Goal: Navigation & Orientation: Find specific page/section

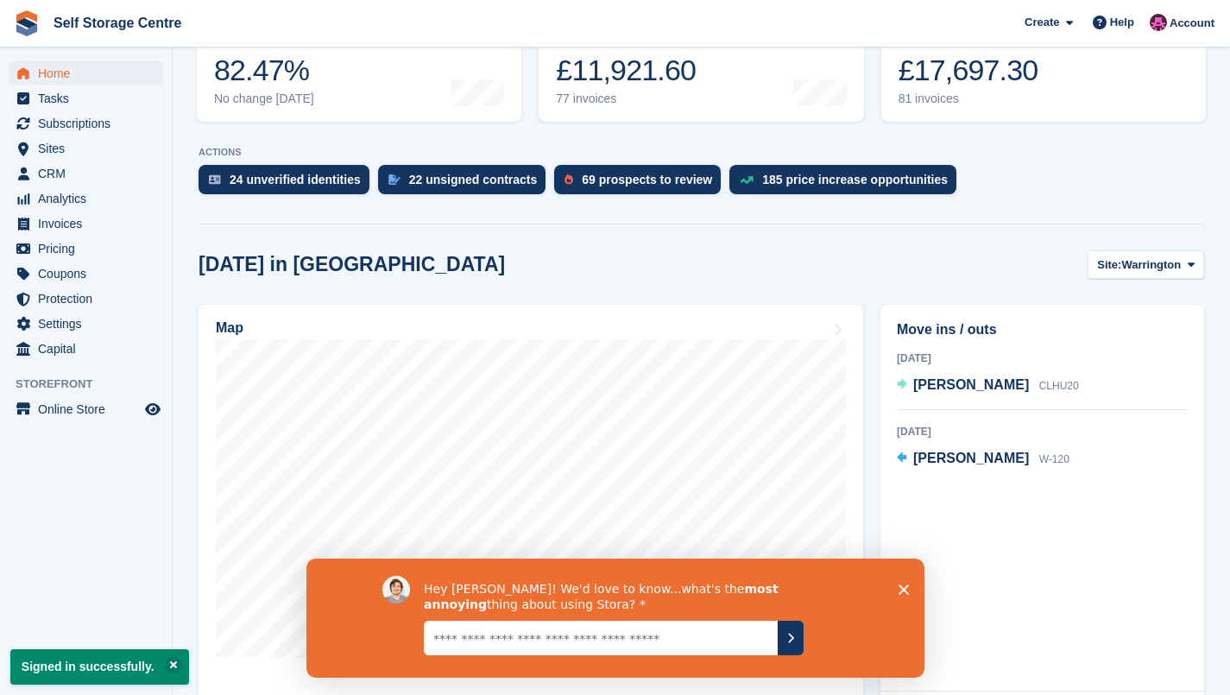
scroll to position [287, 0]
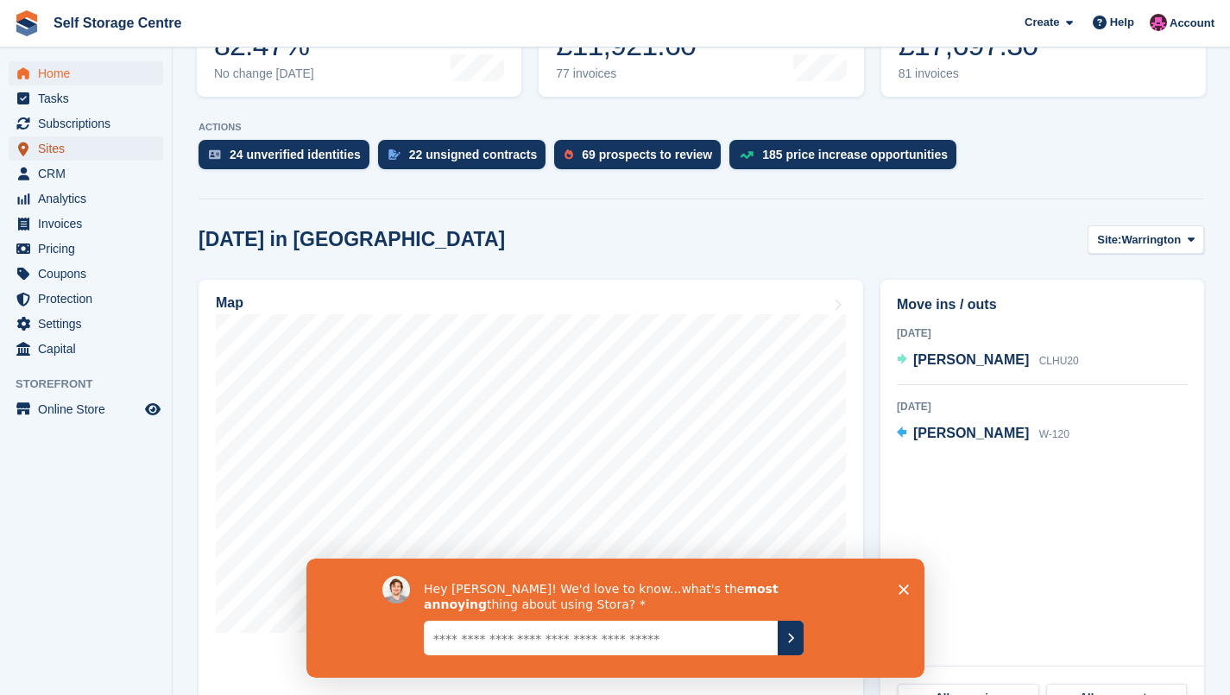
click at [60, 146] on span "Sites" at bounding box center [90, 148] width 104 height 24
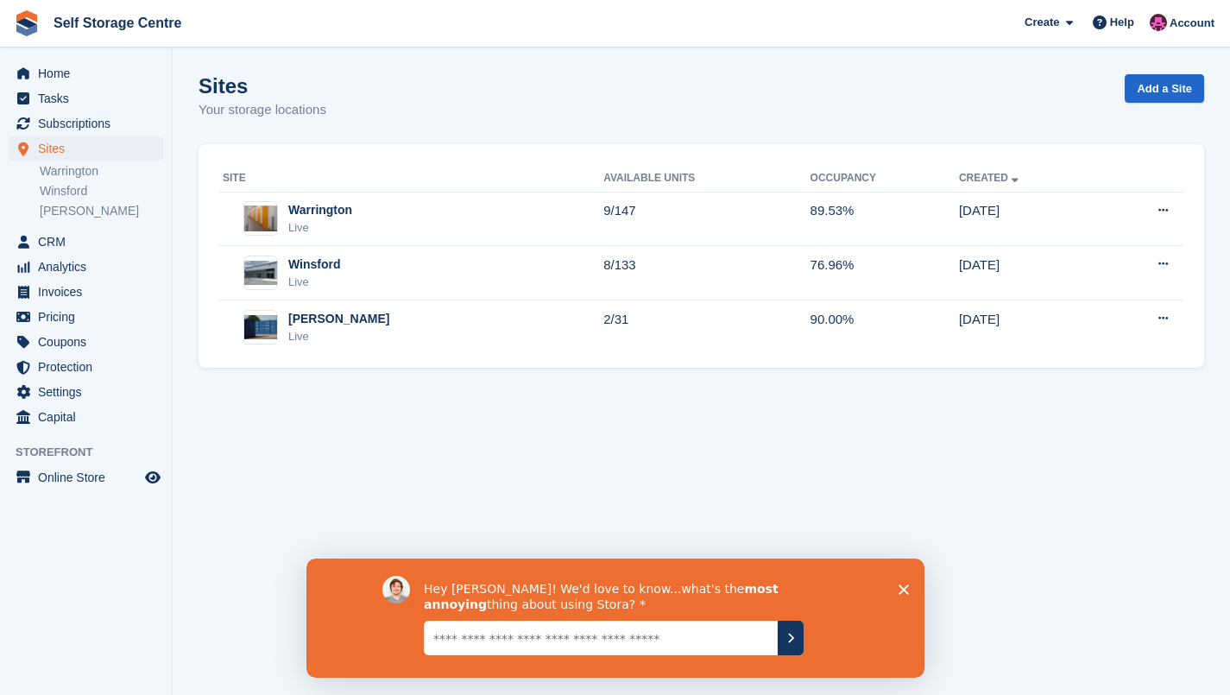
click at [86, 197] on link "Winsford" at bounding box center [101, 191] width 123 height 16
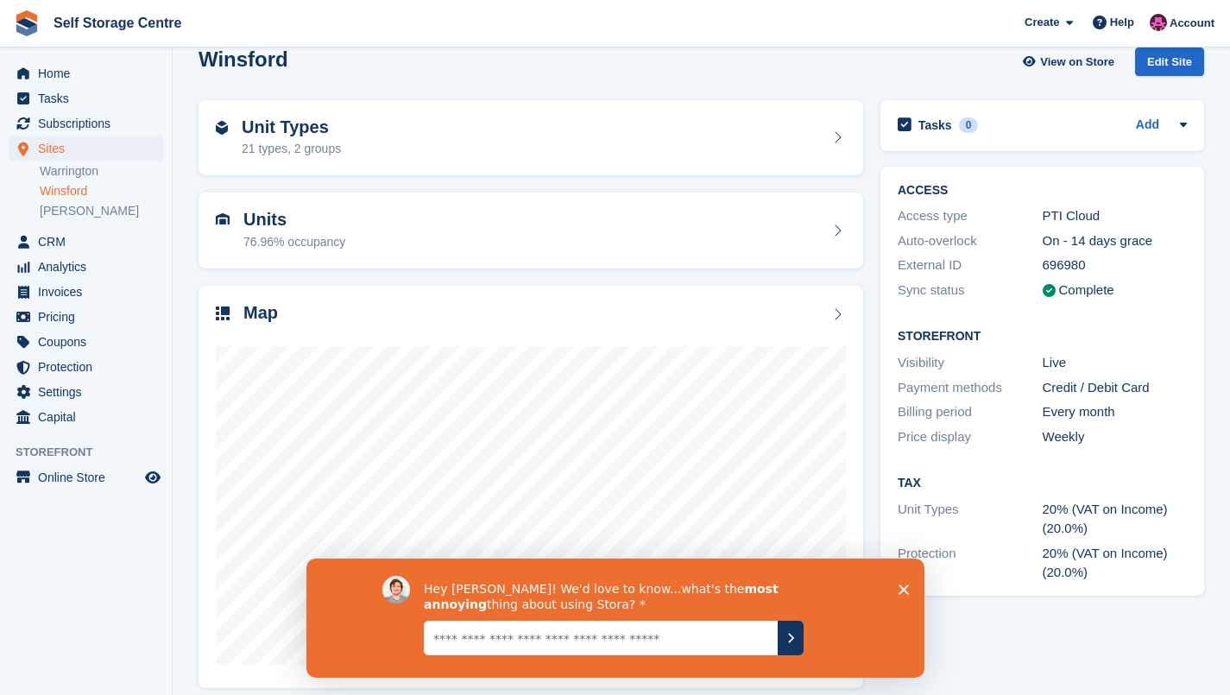
scroll to position [41, 0]
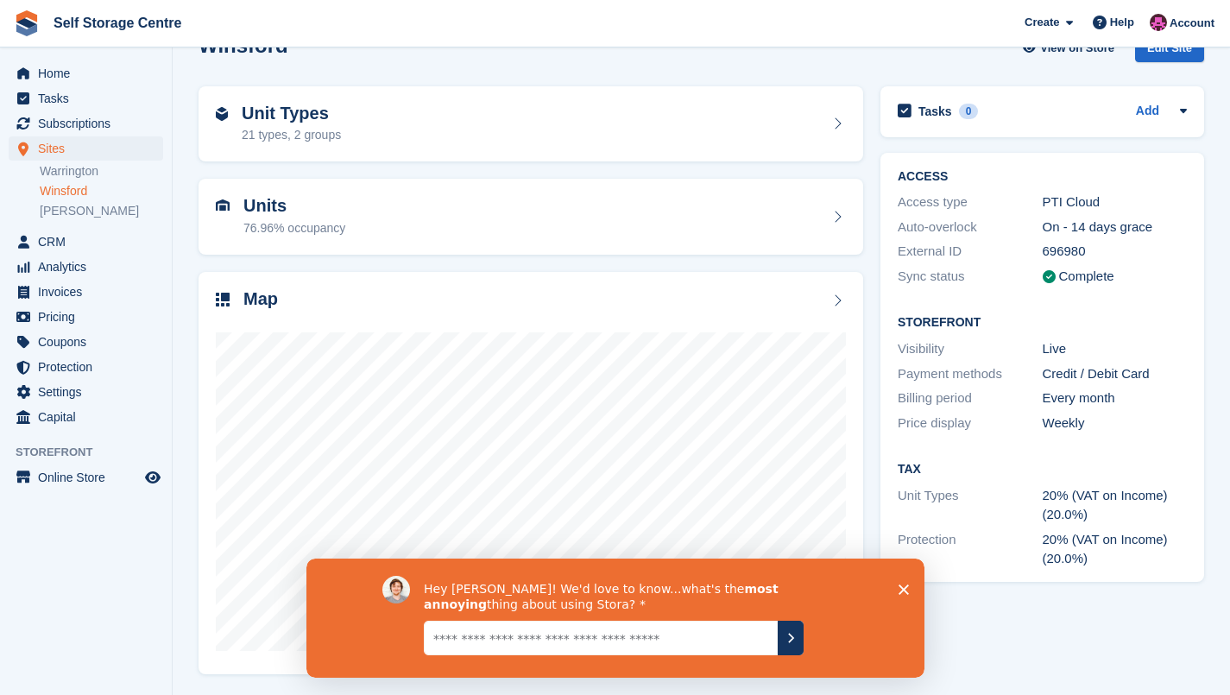
click at [903, 595] on div "Hey Ben! We'd love to know...what's the most annoying thing about using Stora?" at bounding box center [614, 616] width 618 height 119
click at [900, 586] on polygon "Close survey" at bounding box center [902, 588] width 10 height 10
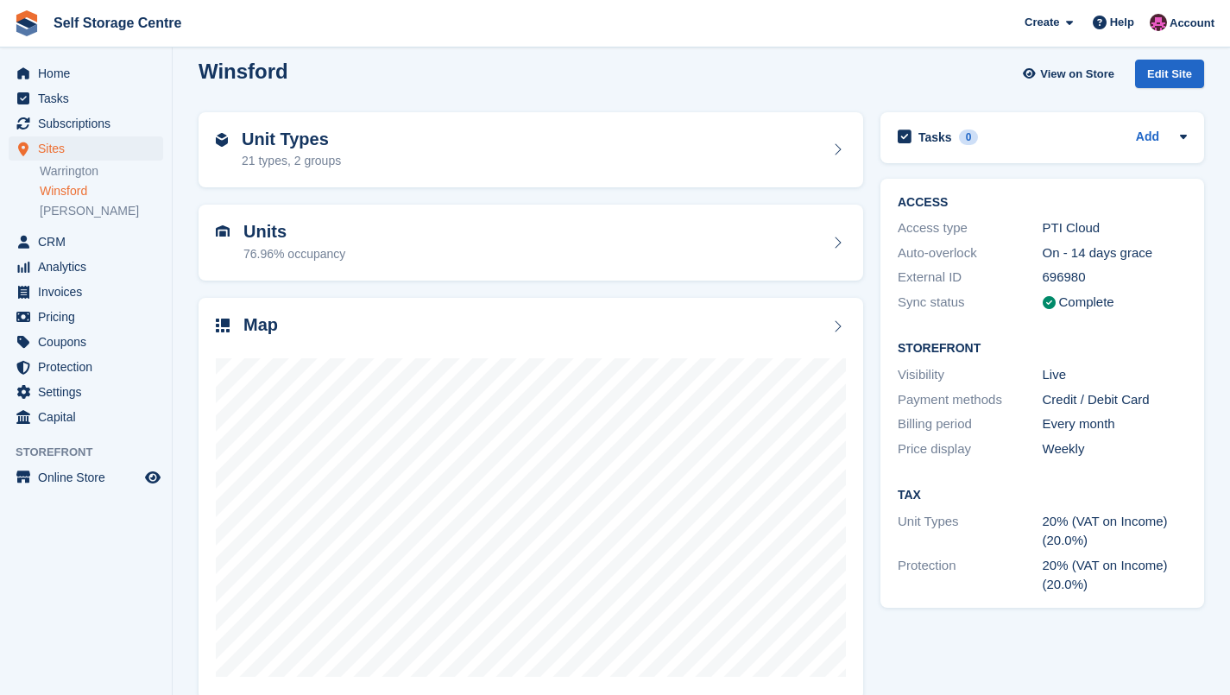
scroll to position [0, 0]
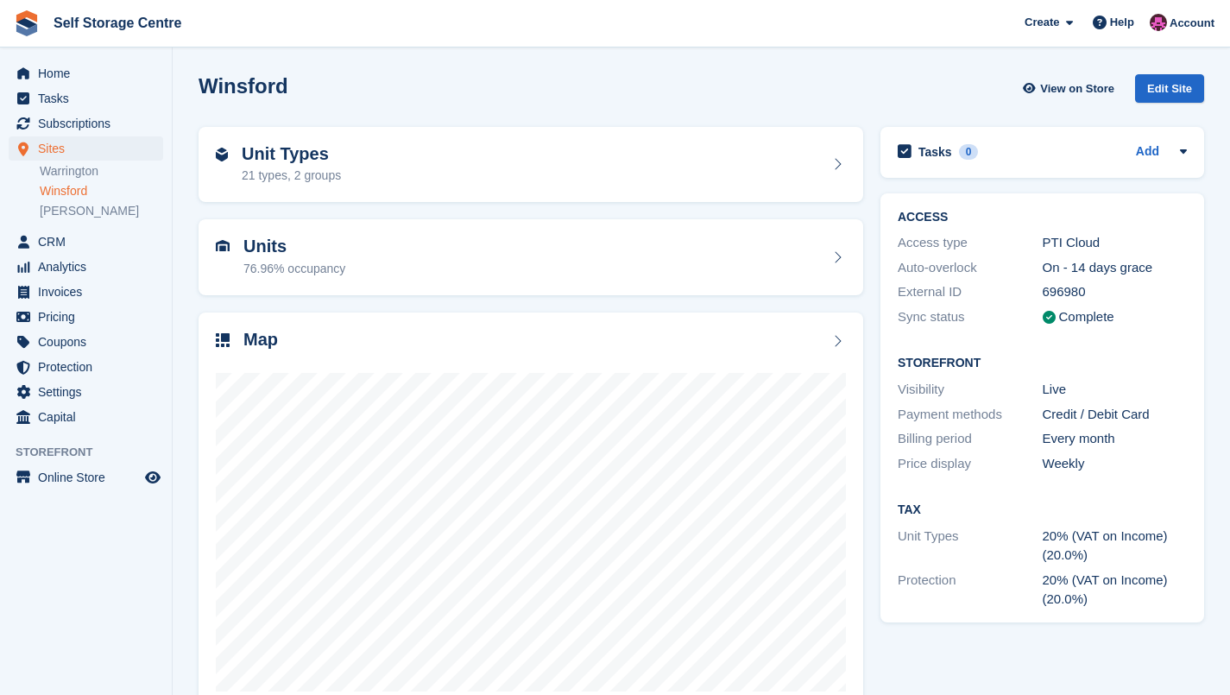
click at [693, 177] on div "Unit Types 21 types, 2 groups" at bounding box center [531, 164] width 630 height 41
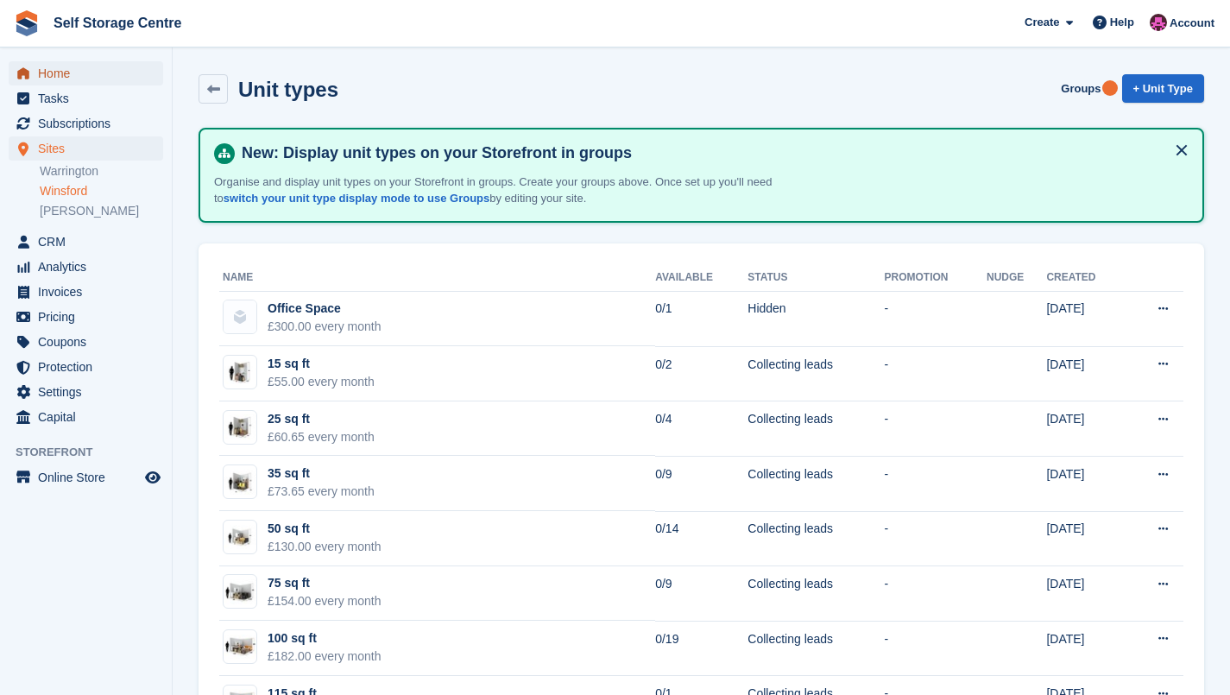
click at [50, 78] on span "Home" at bounding box center [90, 73] width 104 height 24
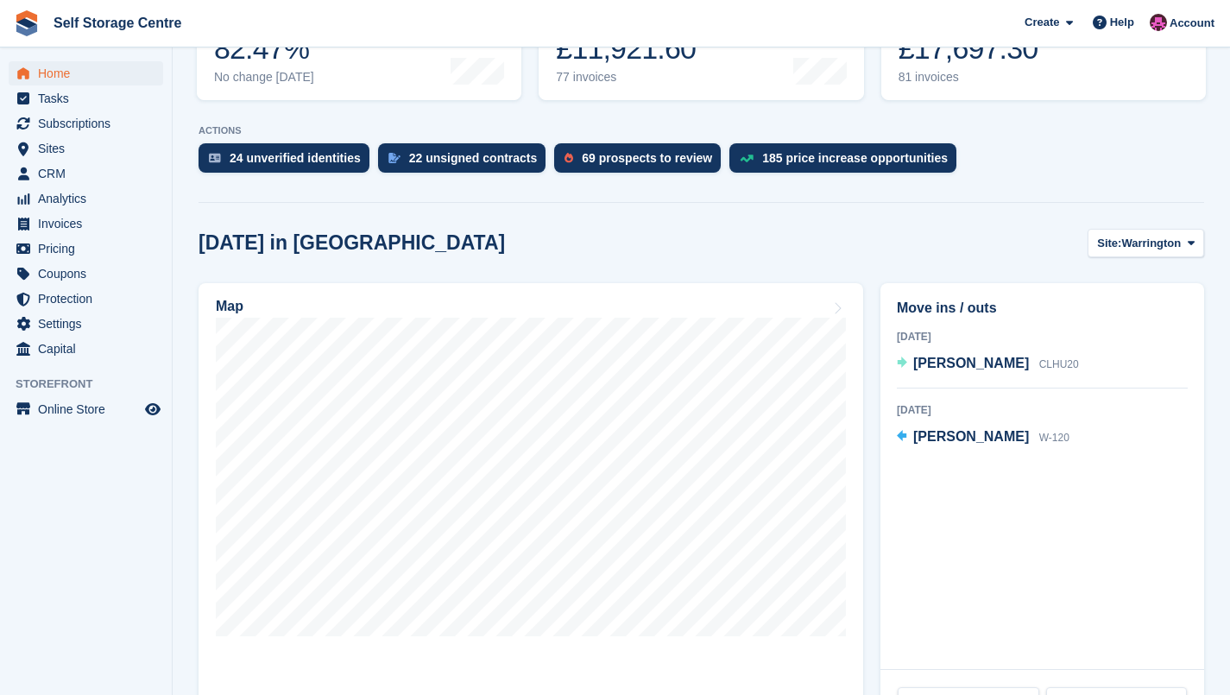
scroll to position [287, 0]
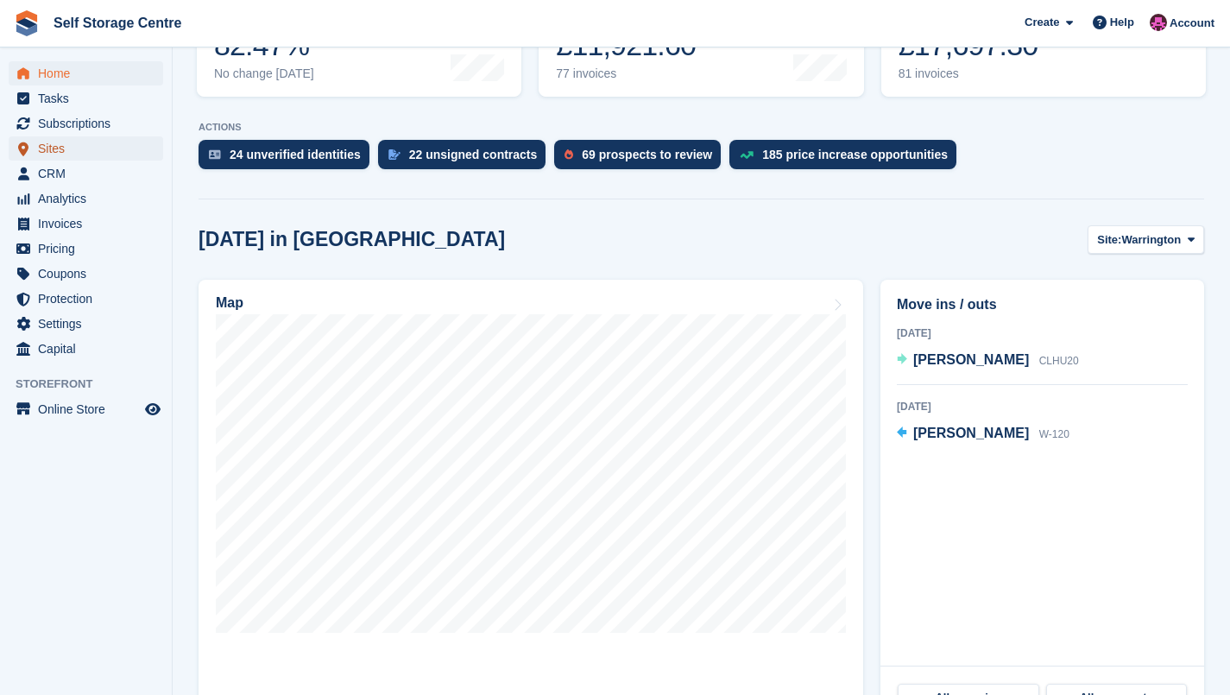
click at [55, 145] on span "Sites" at bounding box center [90, 148] width 104 height 24
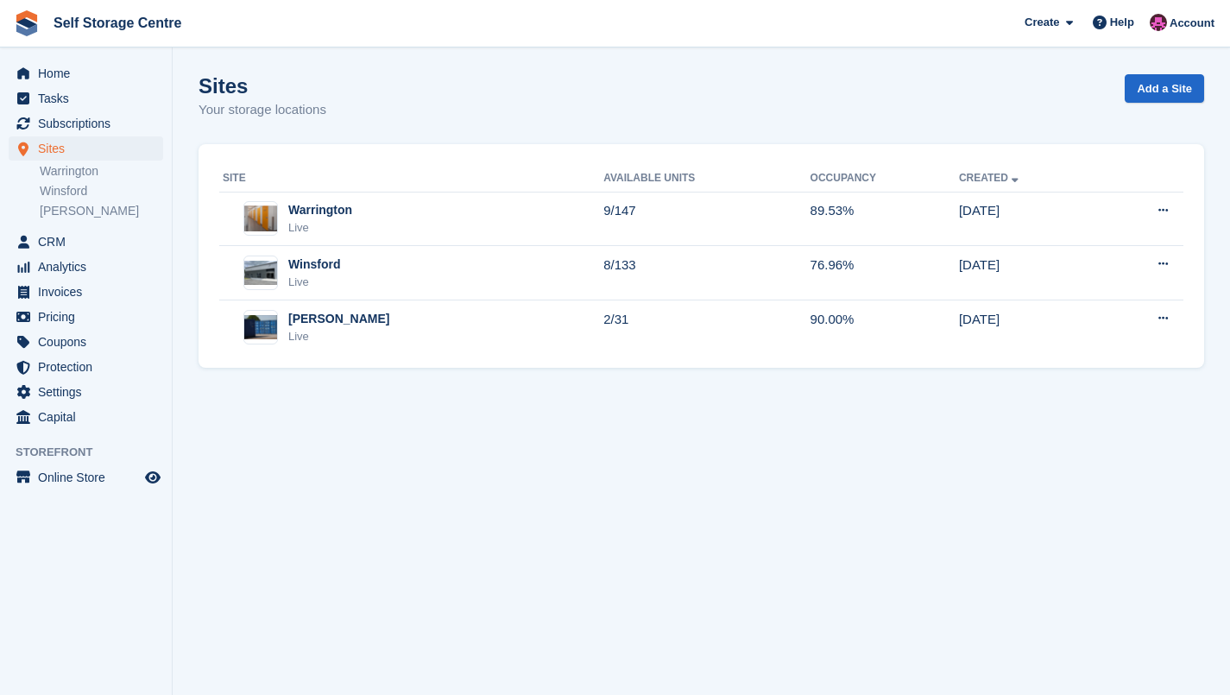
click at [91, 186] on link "Winsford" at bounding box center [101, 191] width 123 height 16
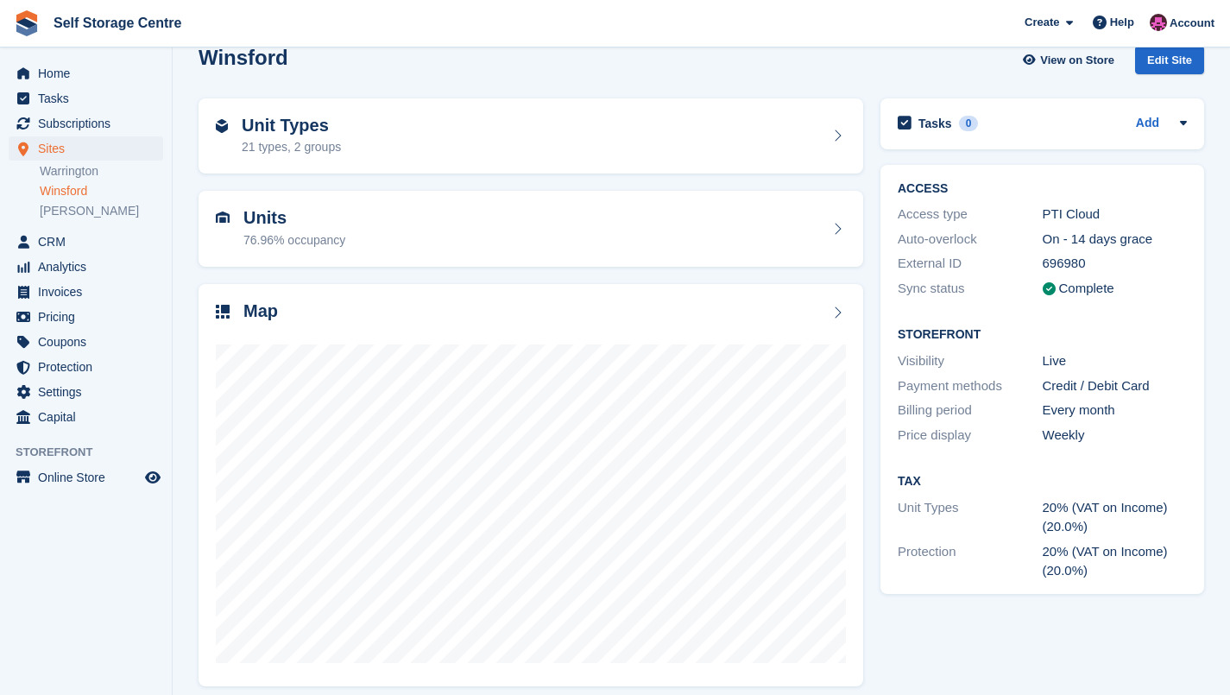
scroll to position [41, 0]
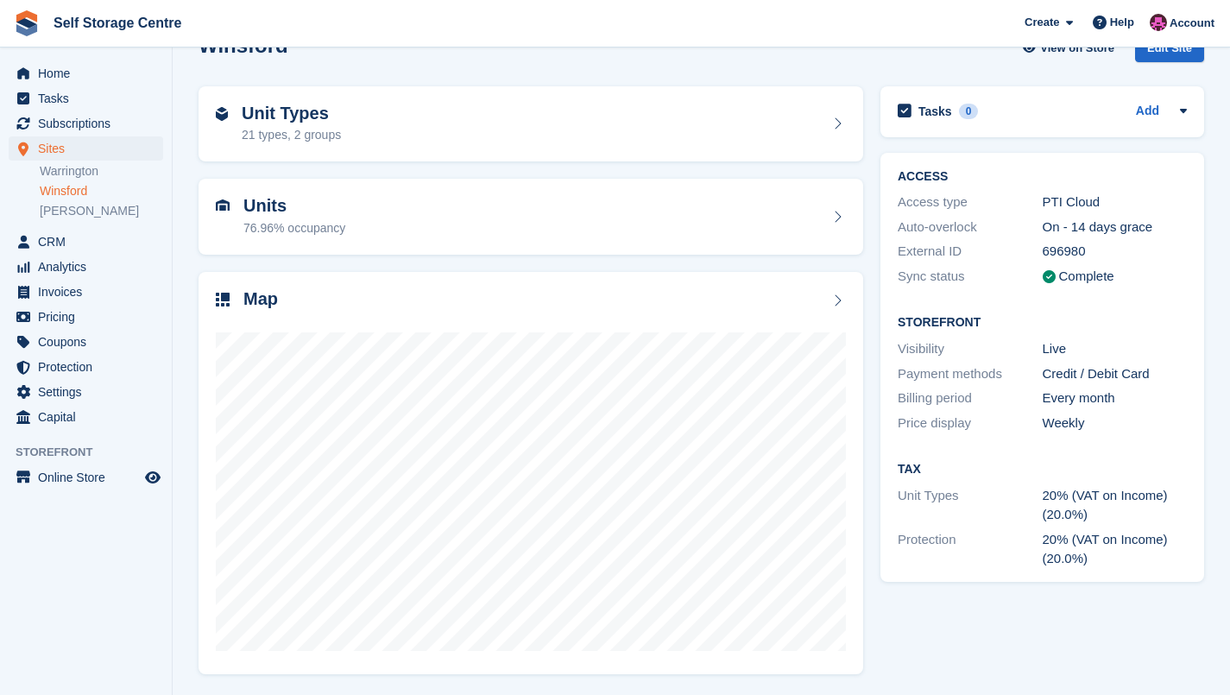
click at [97, 174] on link "Warrington" at bounding box center [101, 171] width 123 height 16
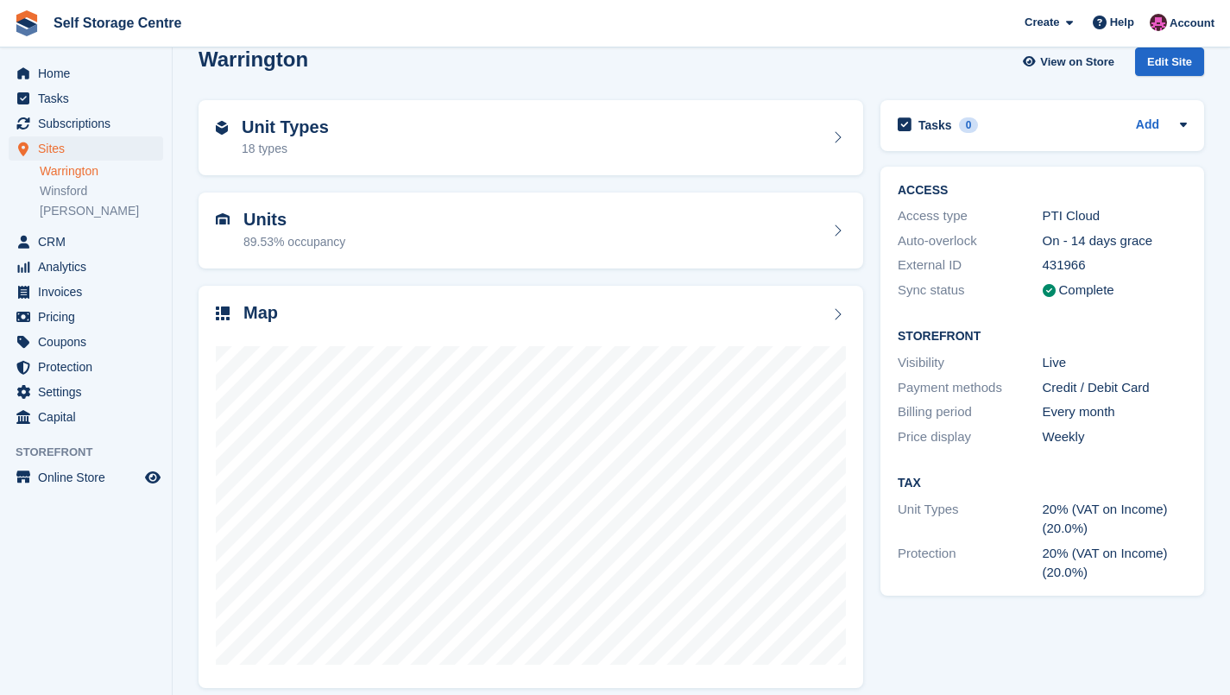
scroll to position [41, 0]
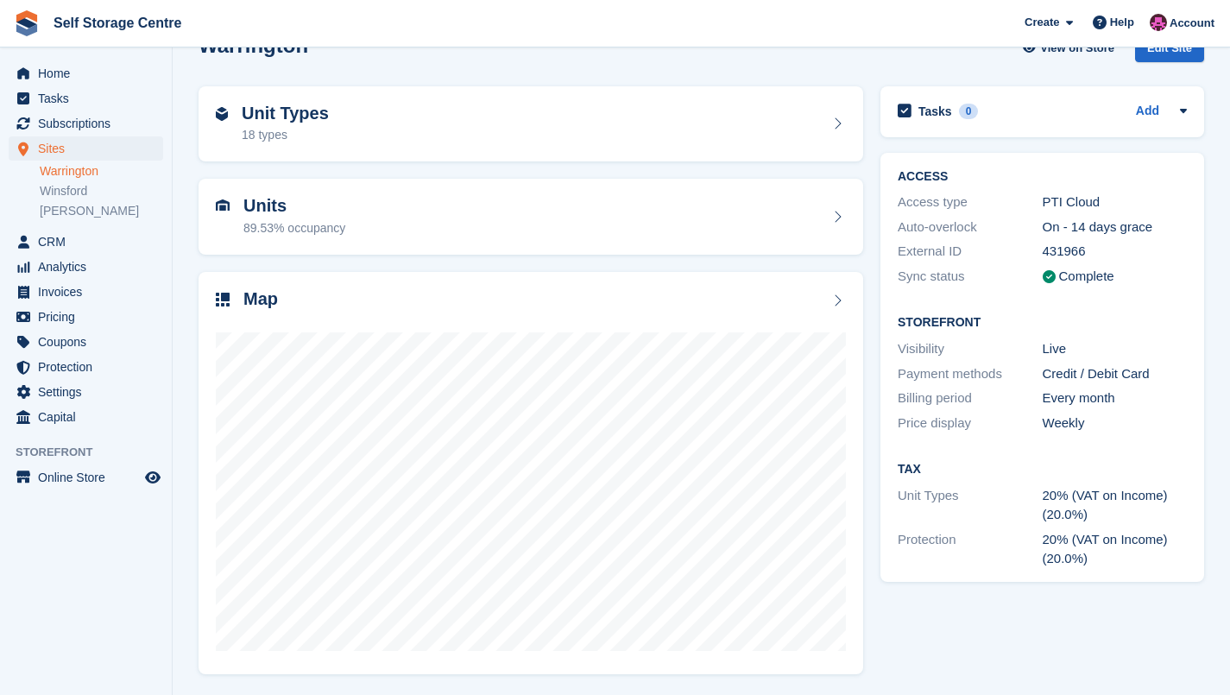
drag, startPoint x: 56, startPoint y: 189, endPoint x: 78, endPoint y: 193, distance: 22.0
click at [56, 190] on link "Winsford" at bounding box center [101, 191] width 123 height 16
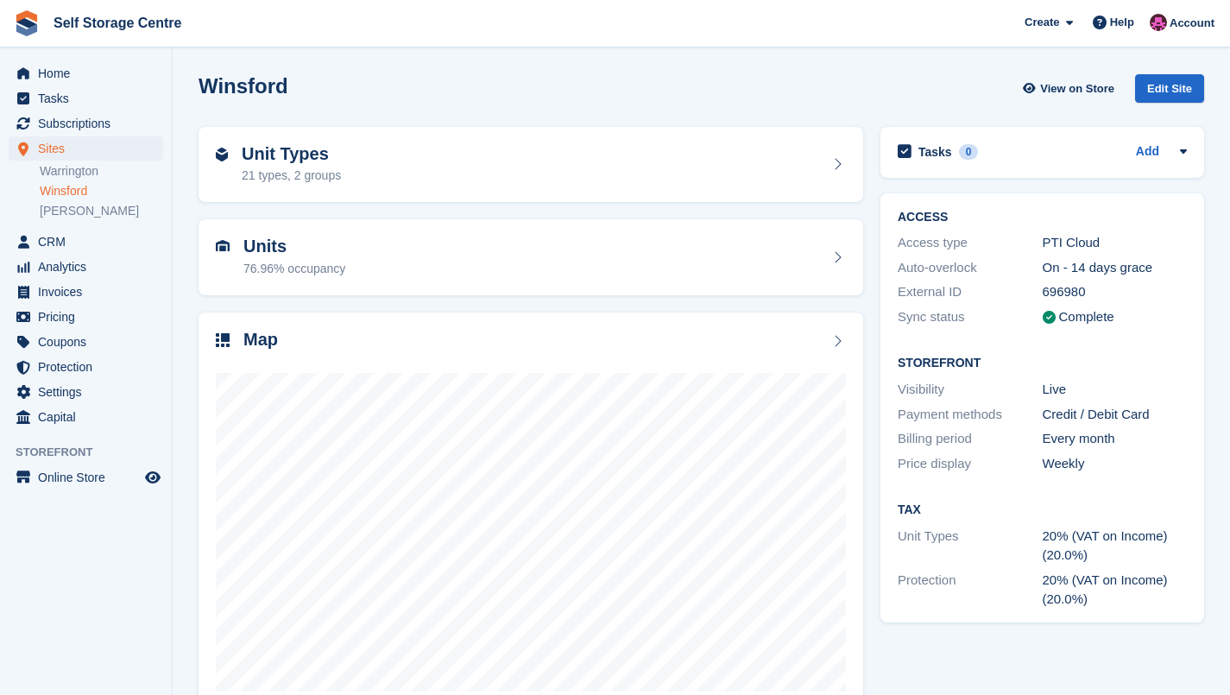
scroll to position [41, 0]
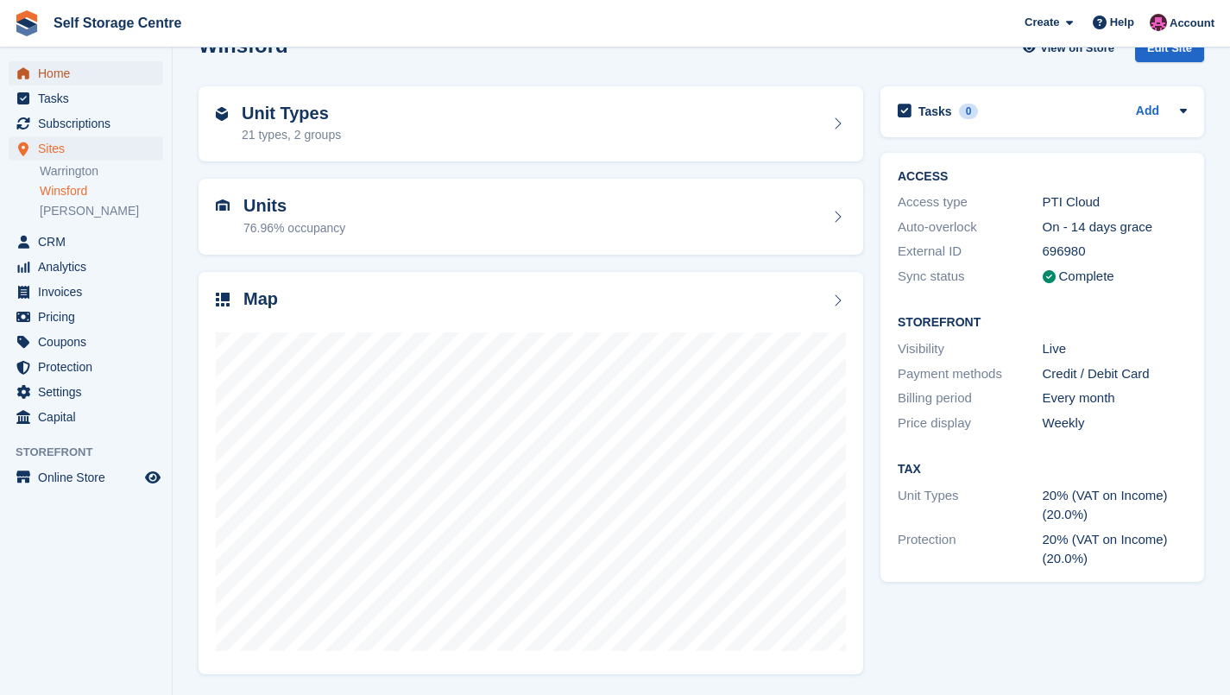
click at [75, 70] on span "Home" at bounding box center [90, 73] width 104 height 24
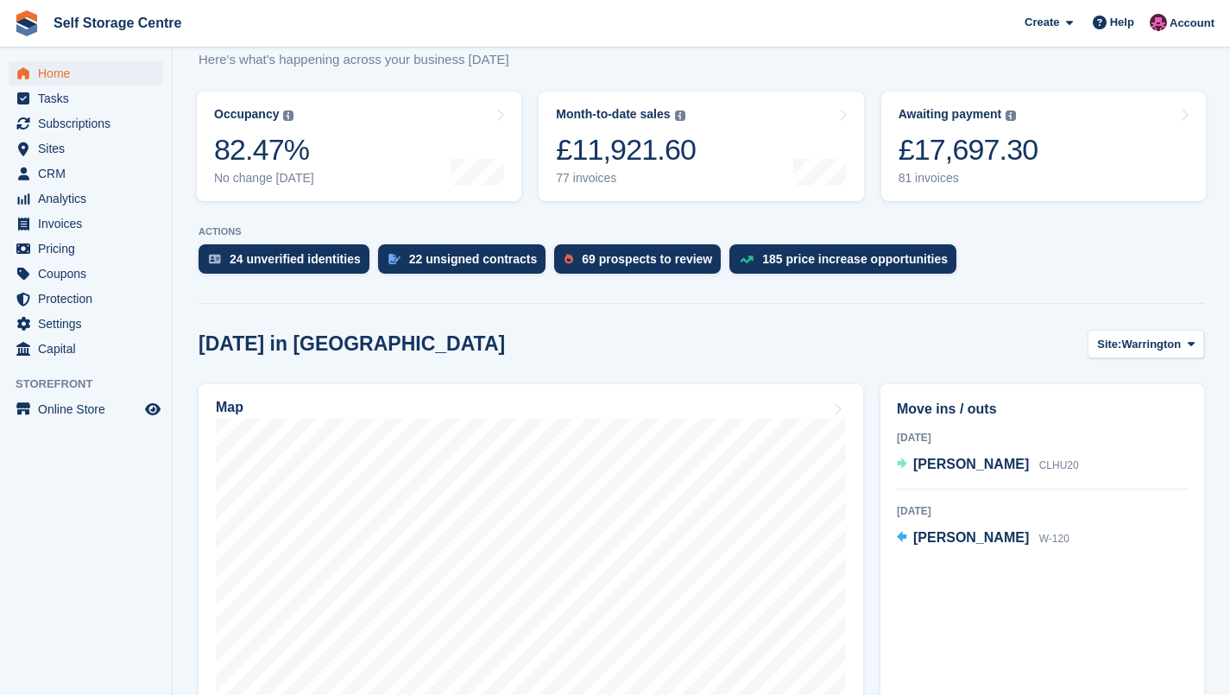
scroll to position [230, 0]
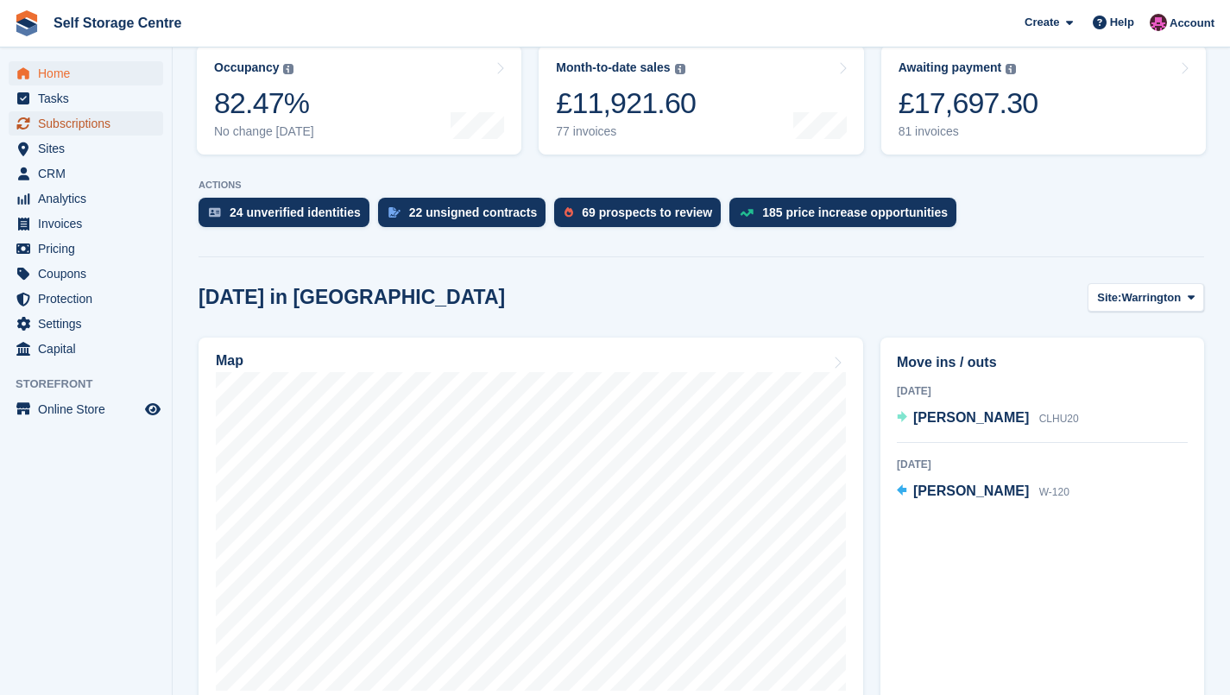
click at [66, 123] on span "Subscriptions" at bounding box center [90, 123] width 104 height 24
